Goal: Find specific page/section

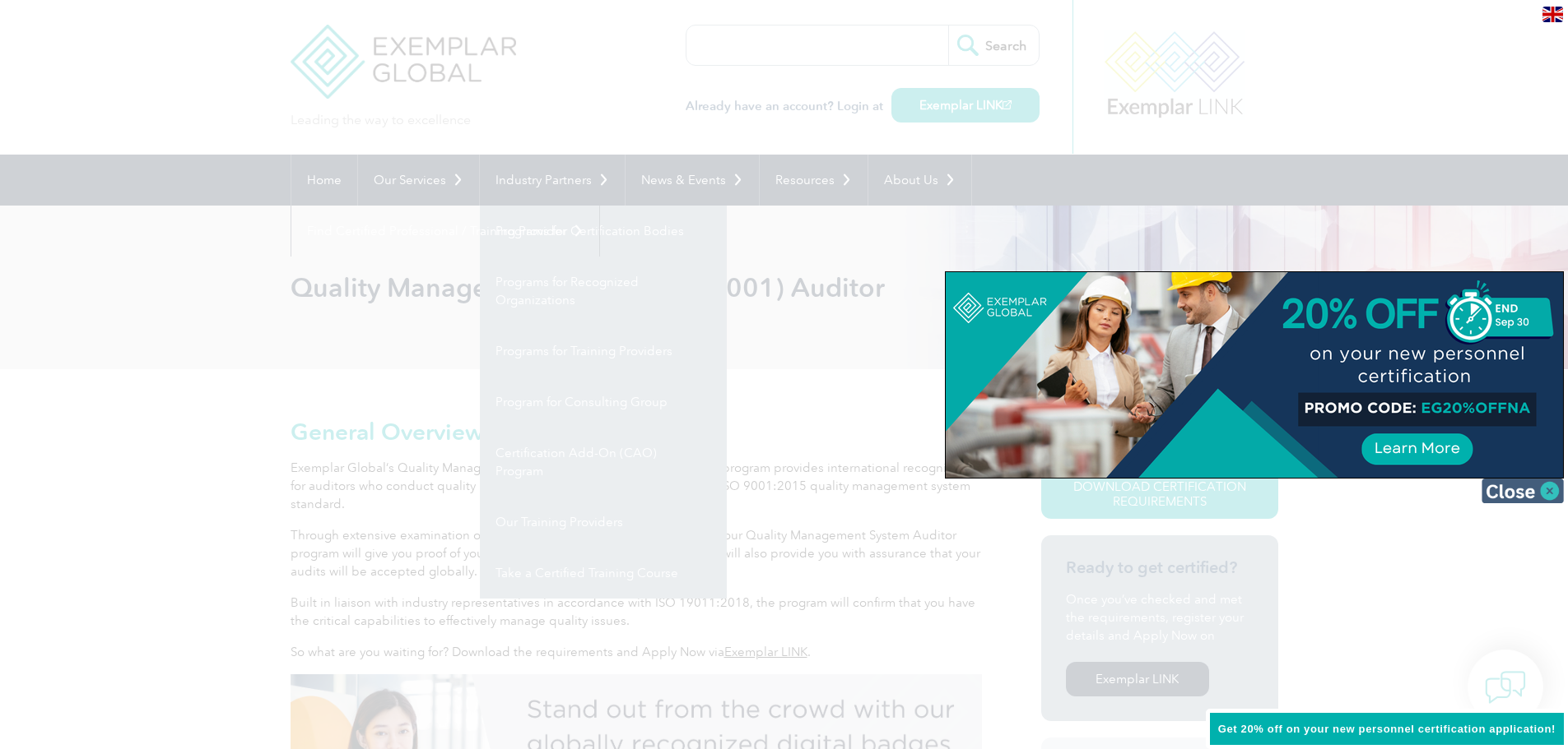
click at [1548, 490] on img at bounding box center [1522, 491] width 82 height 24
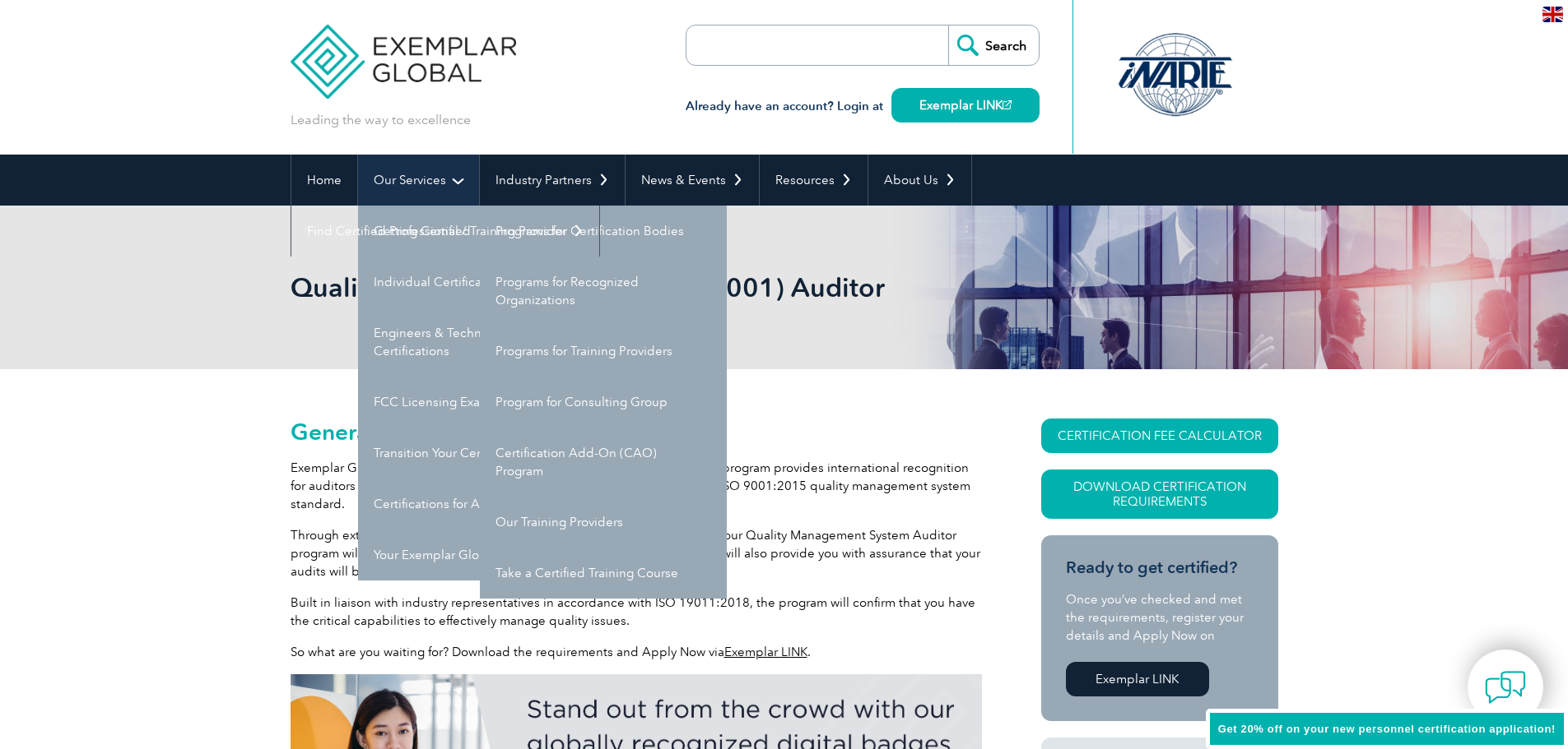
click at [419, 178] on link "Our Services" at bounding box center [418, 180] width 121 height 51
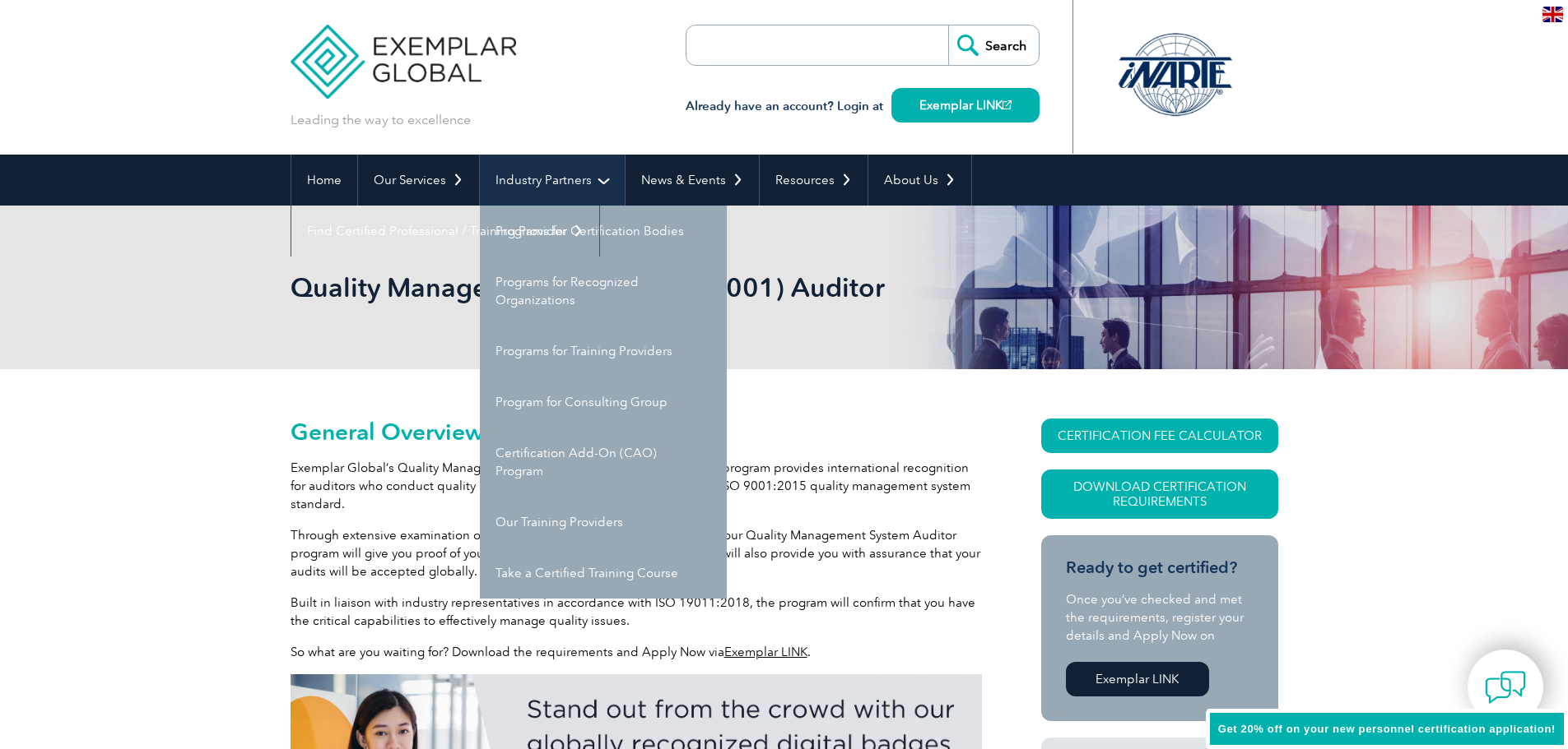
click at [533, 176] on link "Industry Partners" at bounding box center [552, 180] width 145 height 51
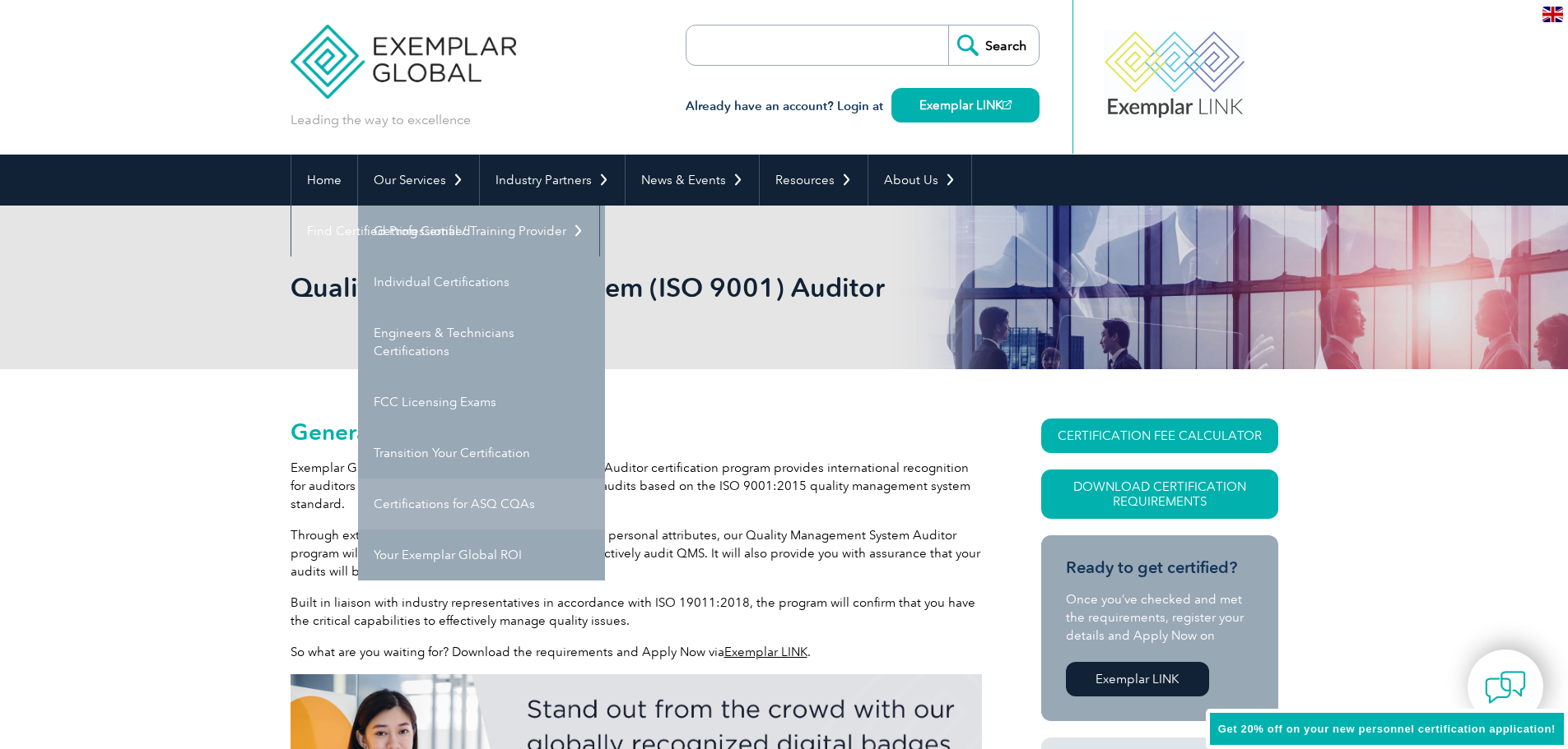
click at [477, 505] on link "Certifications for ASQ CQAs" at bounding box center [481, 504] width 247 height 51
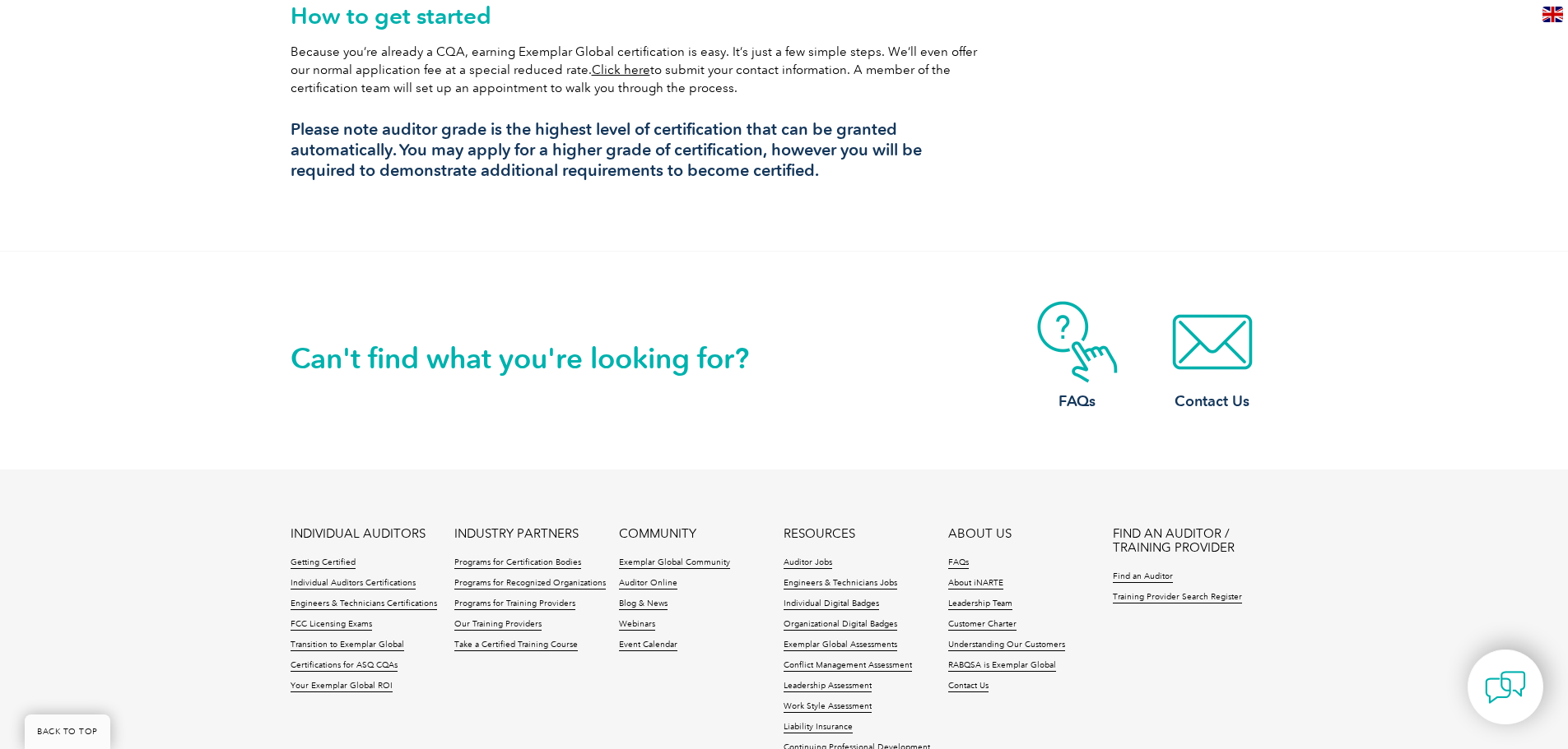
scroll to position [1645, 0]
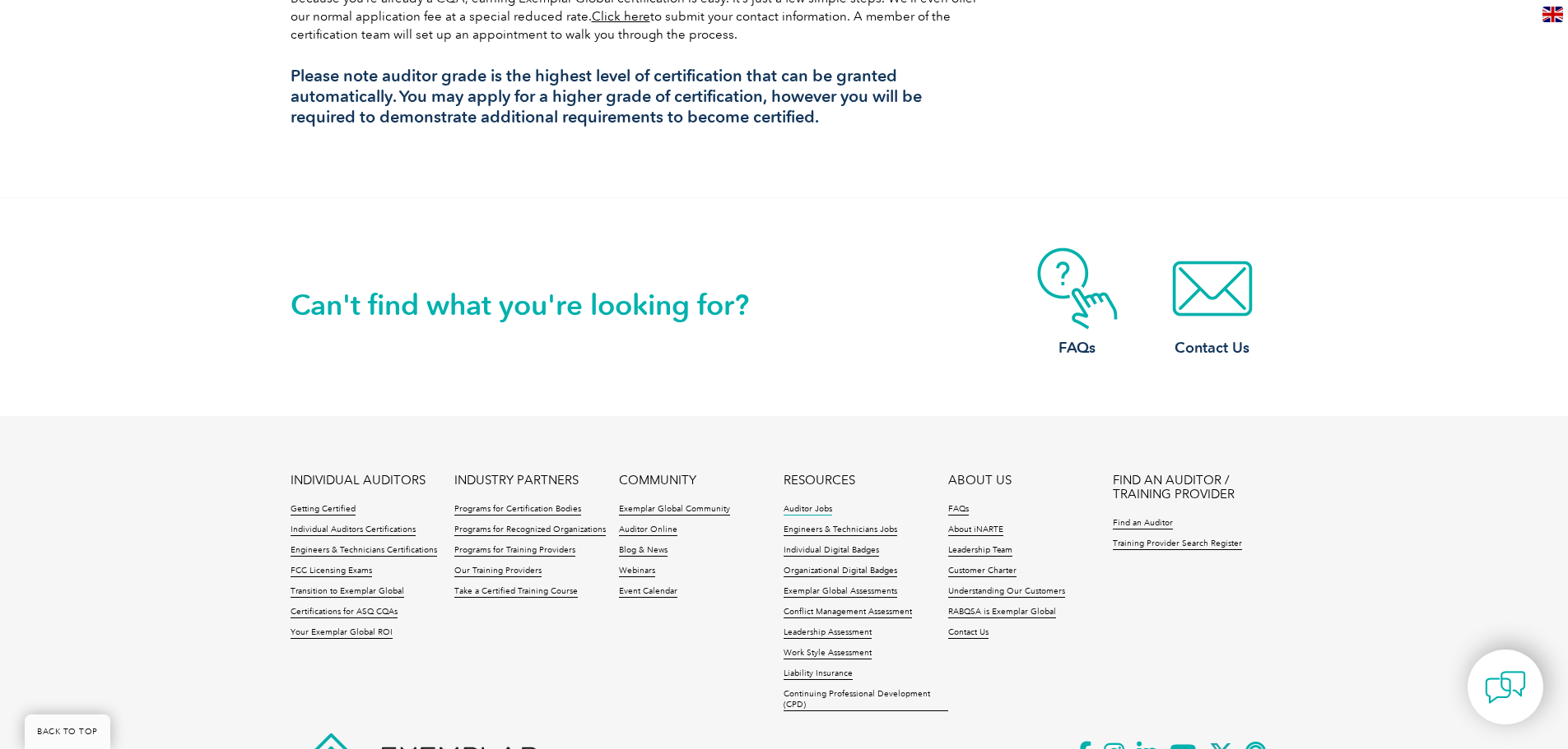
click at [813, 504] on link "Auditor Jobs" at bounding box center [807, 509] width 49 height 11
